Goal: Communication & Community: Answer question/provide support

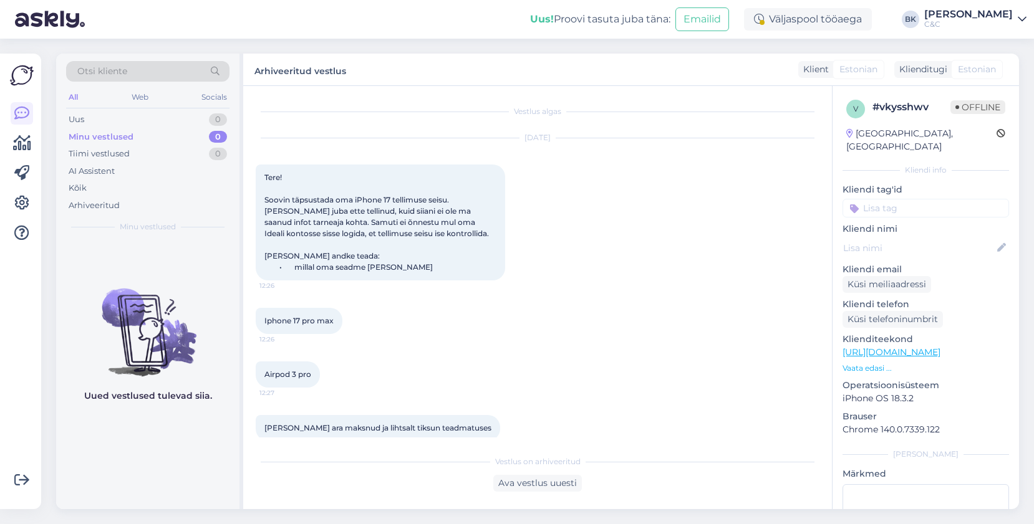
scroll to position [523, 0]
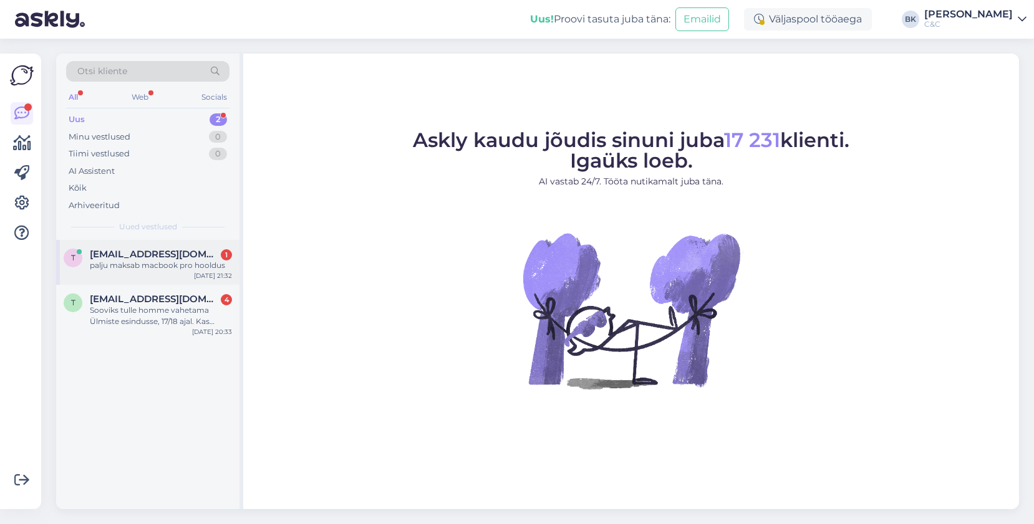
click at [192, 256] on div "[EMAIL_ADDRESS][DOMAIN_NAME] 1" at bounding box center [161, 254] width 142 height 11
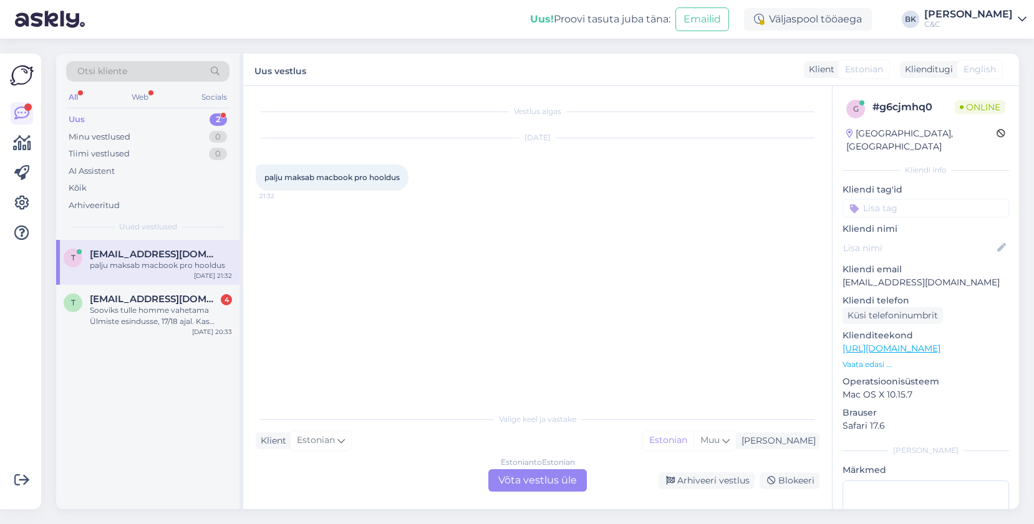
click at [544, 485] on div "Estonian to Estonian Võta vestlus üle" at bounding box center [537, 480] width 99 height 22
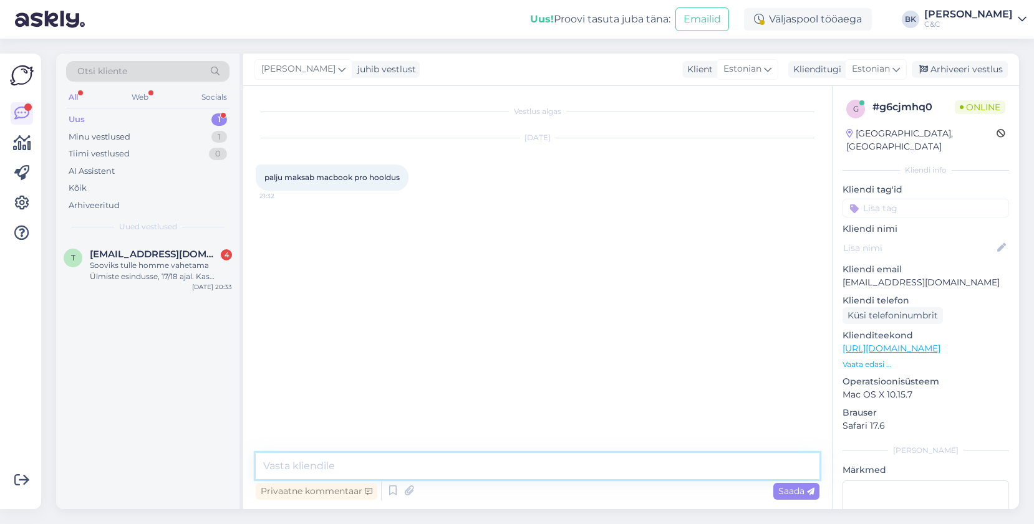
click at [456, 467] on textarea at bounding box center [538, 466] width 564 height 26
type textarea "Tere! Mis Te täpsemalt hoolduse all mõtlete?"
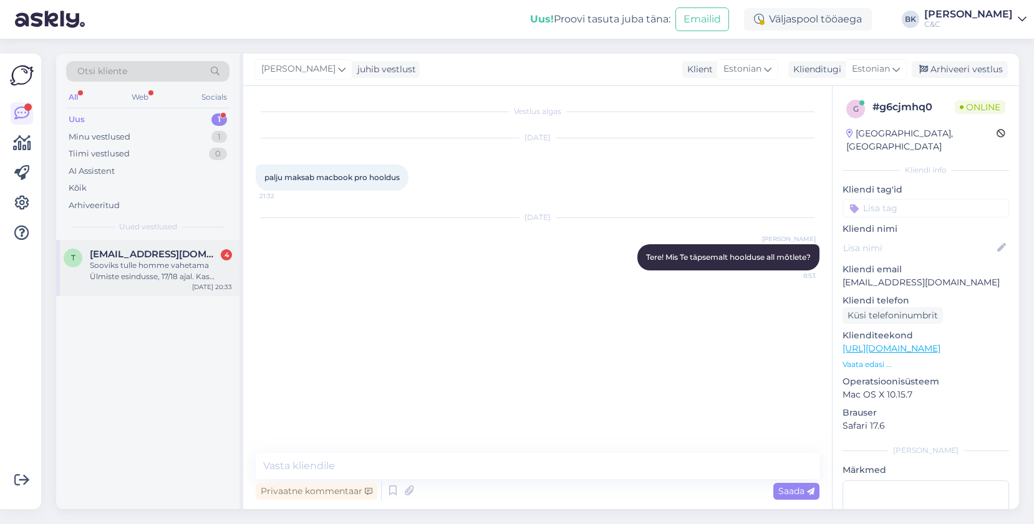
click at [140, 266] on div "Sooviks tulle homme vahetama Ülmiste esindusse, 17/18 ajal. Kas peaks aja brone…" at bounding box center [161, 271] width 142 height 22
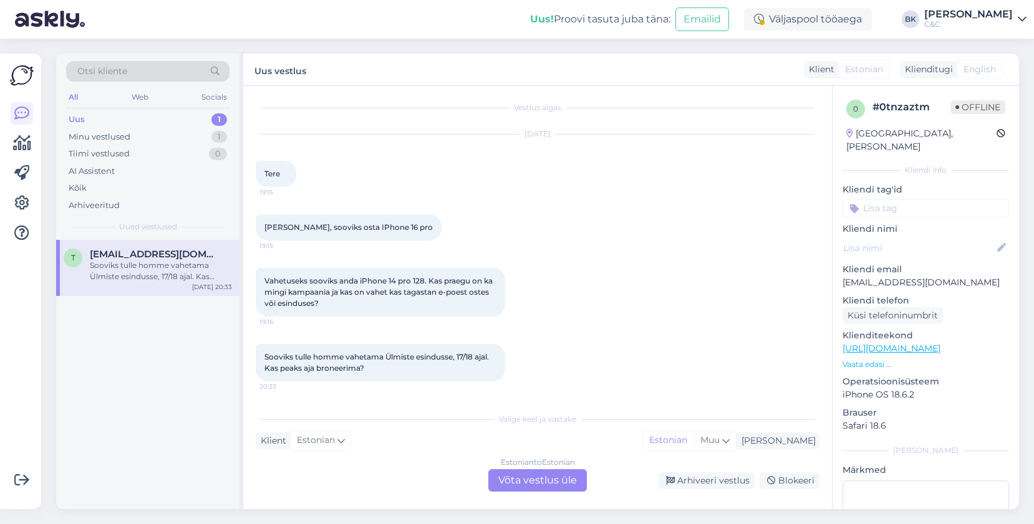
click at [542, 473] on div "Estonian to Estonian Võta vestlus üle" at bounding box center [537, 480] width 99 height 22
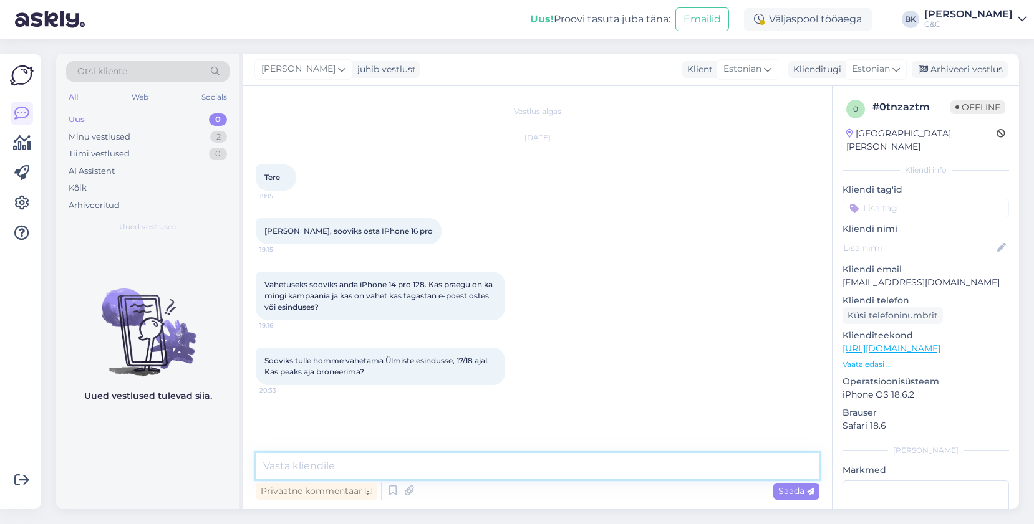
click at [522, 474] on textarea at bounding box center [538, 466] width 564 height 26
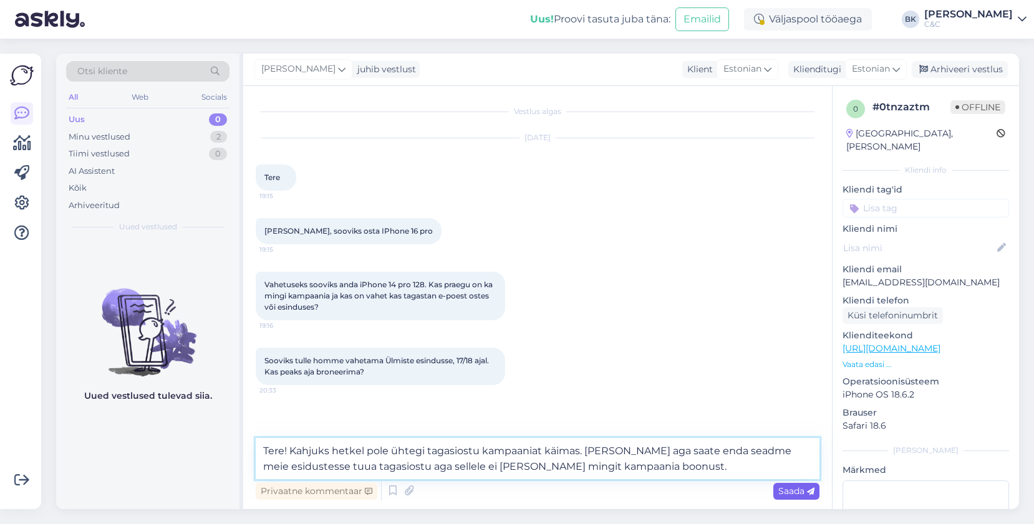
type textarea "Tere! Kahjuks hetkel pole ühtegi tagasiostu kampaaniat käimas. [PERSON_NAME] ag…"
click at [781, 493] on span "Saada" at bounding box center [796, 491] width 36 height 11
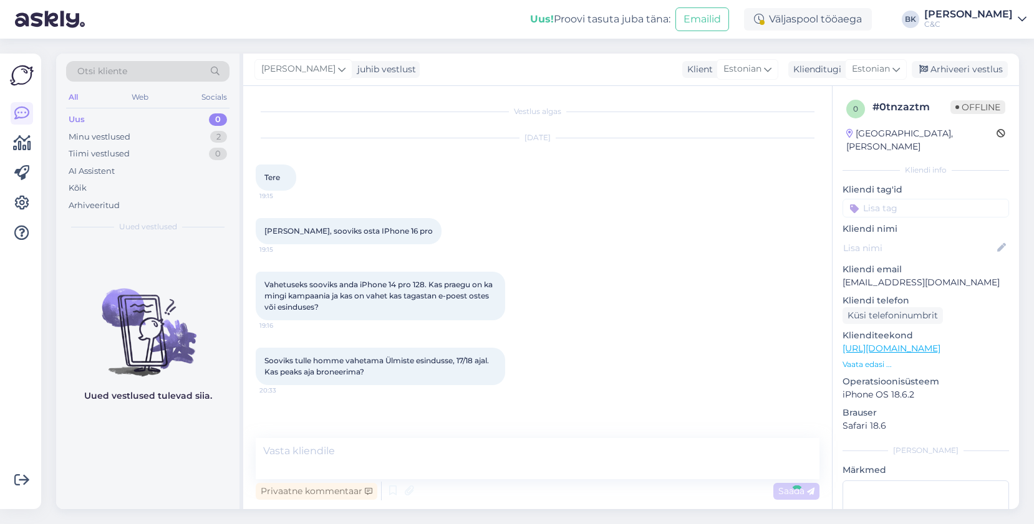
scroll to position [70, 0]
